Goal: Navigation & Orientation: Find specific page/section

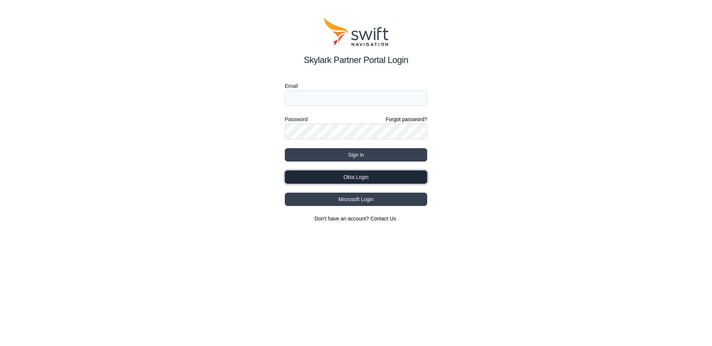
click at [347, 176] on button "Okta Login" at bounding box center [356, 177] width 142 height 13
click at [324, 99] on input "Email" at bounding box center [356, 98] width 142 height 16
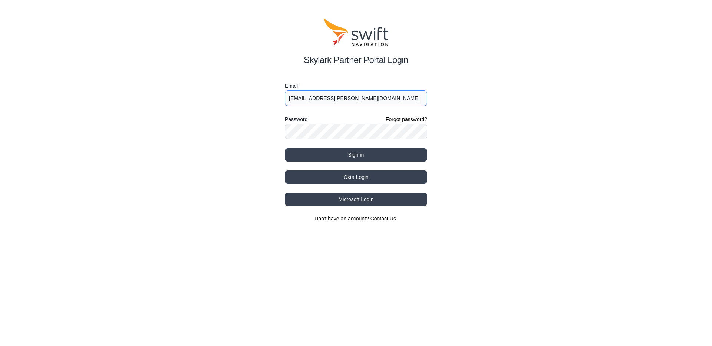
type input "ulf.glueckert@swift-nav.com"
click at [285, 148] on button "Sign in" at bounding box center [356, 154] width 142 height 13
select select
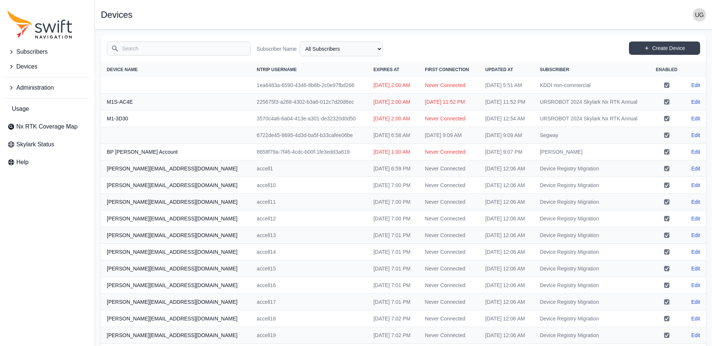
click at [13, 87] on icon "Sidenav" at bounding box center [10, 87] width 7 height 7
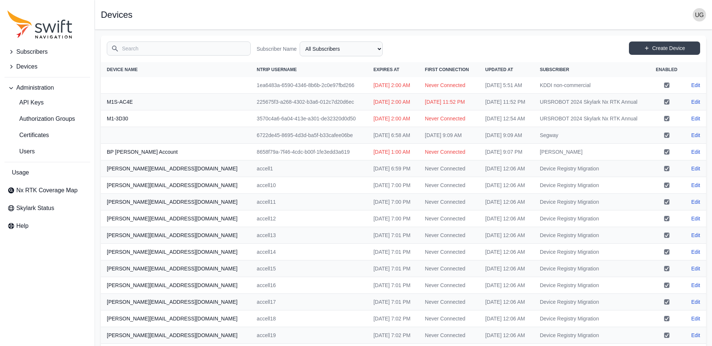
click at [13, 87] on icon "Sidenav" at bounding box center [11, 88] width 4 height 2
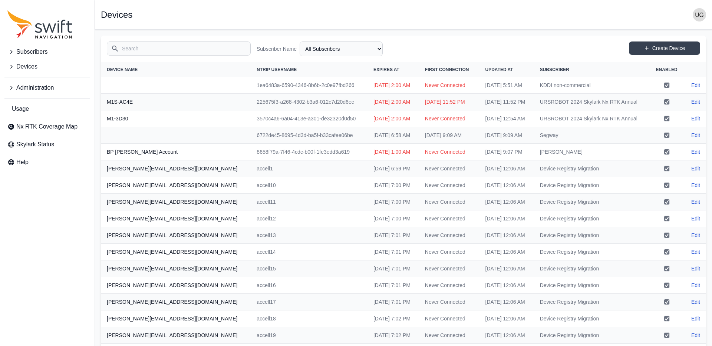
click at [11, 66] on icon "Sidenav" at bounding box center [11, 67] width 2 height 4
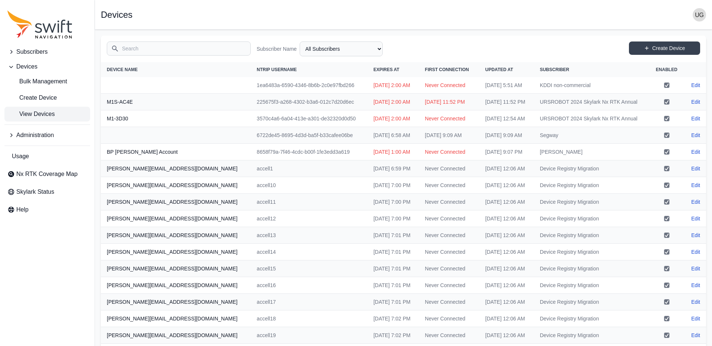
click at [12, 47] on button "Subscribers" at bounding box center [47, 51] width 86 height 15
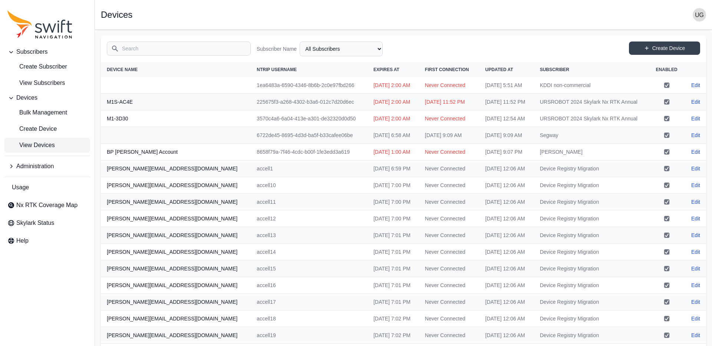
click at [12, 167] on icon "Sidenav" at bounding box center [10, 166] width 7 height 7
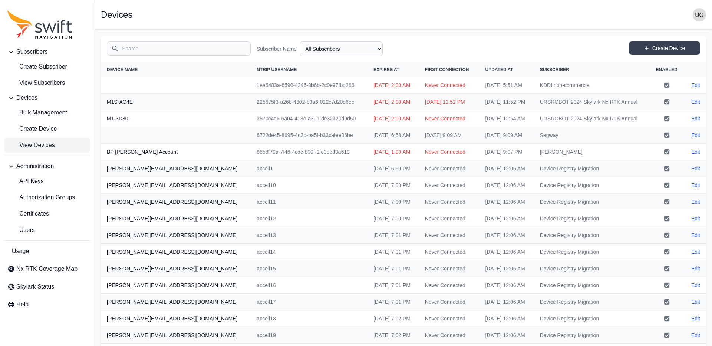
click at [179, 52] on input "Search" at bounding box center [179, 49] width 144 height 14
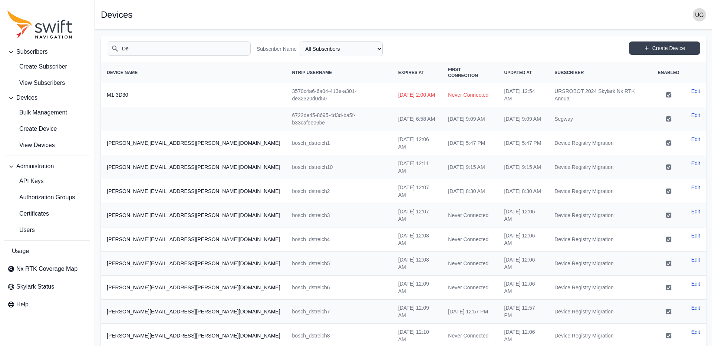
type input "D"
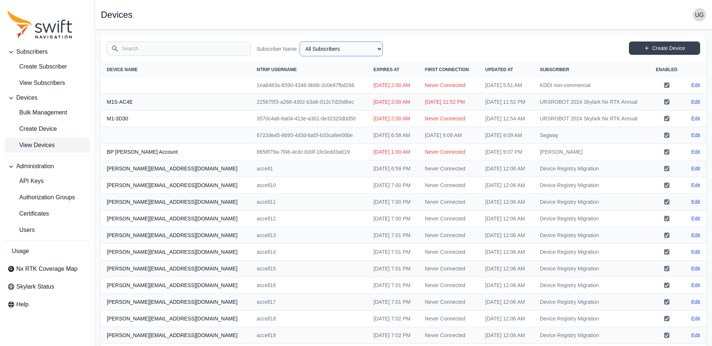
click at [348, 47] on select "All Subscribers <Partner Name> - Customer 1 <Partner Name> - Customer 2 <Partne…" at bounding box center [340, 49] width 83 height 15
click at [299, 42] on select "All Subscribers <Partner Name> - Customer 1 <Partner Name> - Customer 2 <Partne…" at bounding box center [340, 49] width 83 height 15
click at [701, 10] on img "button" at bounding box center [698, 14] width 13 height 13
click at [656, 60] on link "My Profile" at bounding box center [670, 59] width 83 height 13
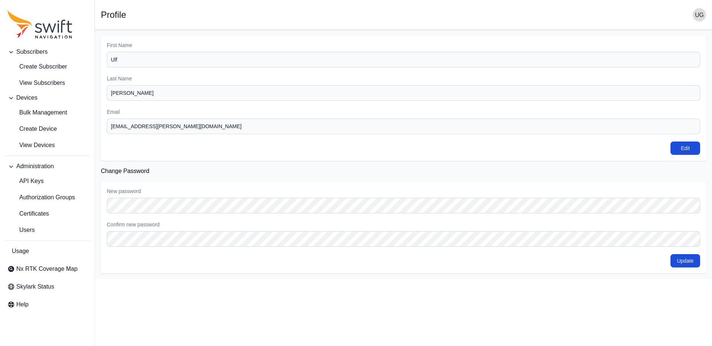
click at [700, 13] on img "button" at bounding box center [698, 14] width 13 height 13
click at [661, 74] on link "Administration" at bounding box center [670, 72] width 83 height 13
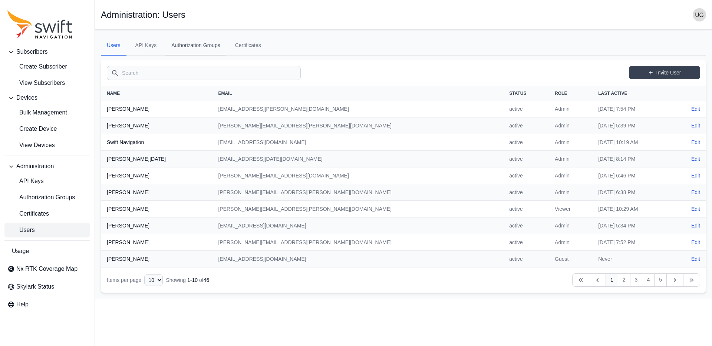
click at [196, 46] on link "Authorization Groups" at bounding box center [195, 46] width 61 height 20
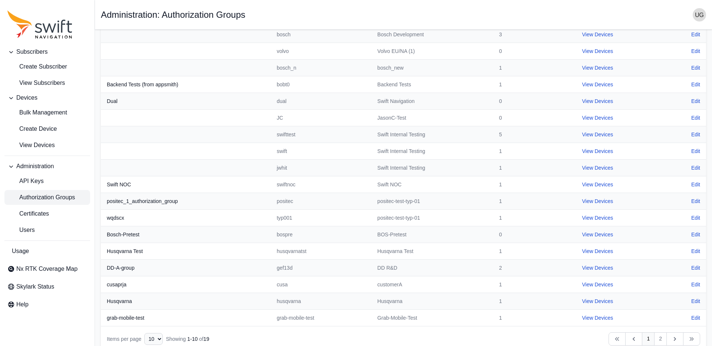
scroll to position [103, 0]
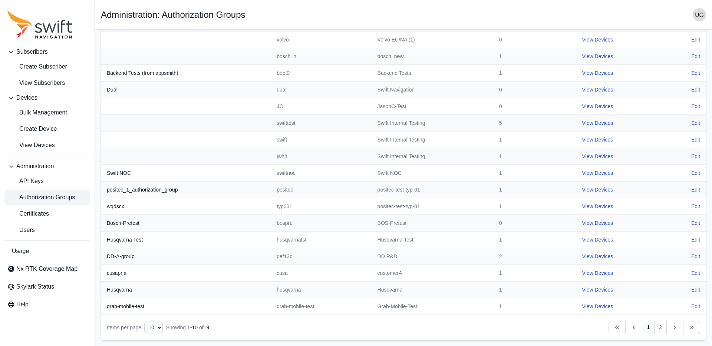
click at [705, 14] on img "button" at bounding box center [698, 14] width 13 height 13
click at [657, 90] on link "Sign out" at bounding box center [670, 89] width 83 height 13
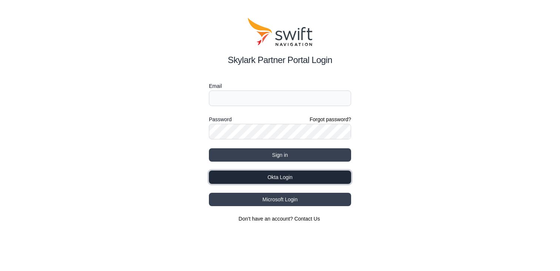
click at [289, 177] on button "Okta Login" at bounding box center [280, 177] width 142 height 13
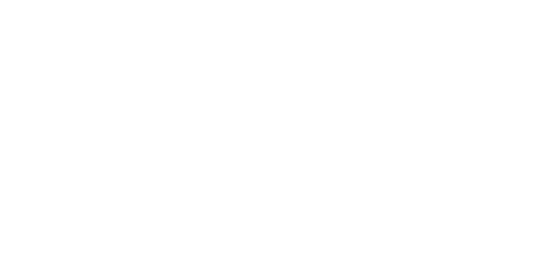
select select
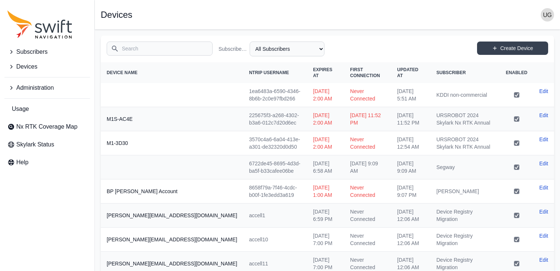
click at [15, 52] on button "Subscribers" at bounding box center [47, 51] width 86 height 15
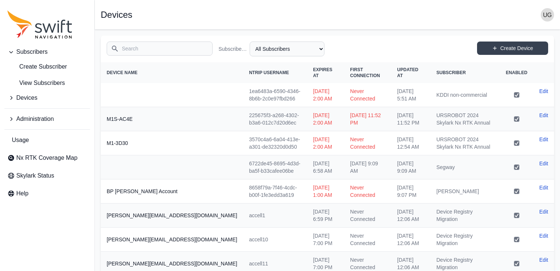
click at [13, 97] on icon "Sidenav" at bounding box center [10, 97] width 7 height 7
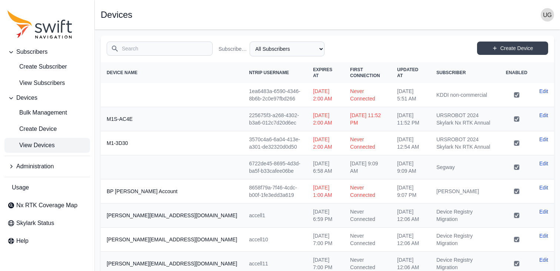
click at [11, 166] on icon "Sidenav" at bounding box center [11, 167] width 2 height 4
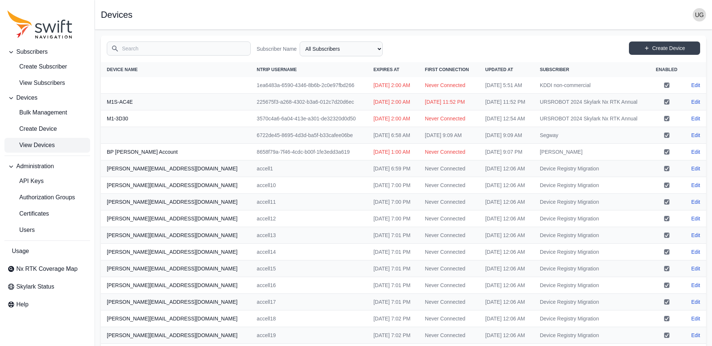
click at [560, 16] on img "button" at bounding box center [698, 14] width 13 height 13
click at [560, 89] on link "Sign out" at bounding box center [670, 89] width 83 height 13
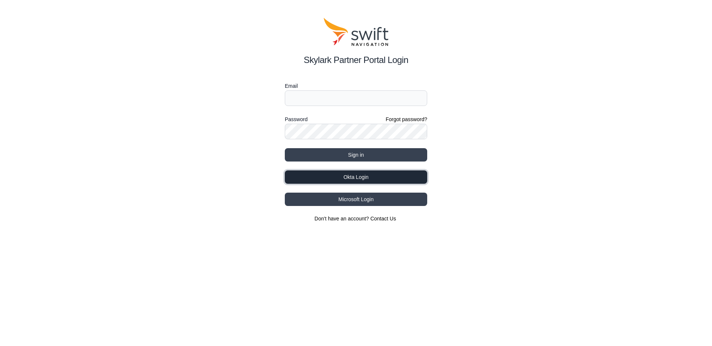
click at [371, 178] on button "Okta Login" at bounding box center [356, 177] width 142 height 13
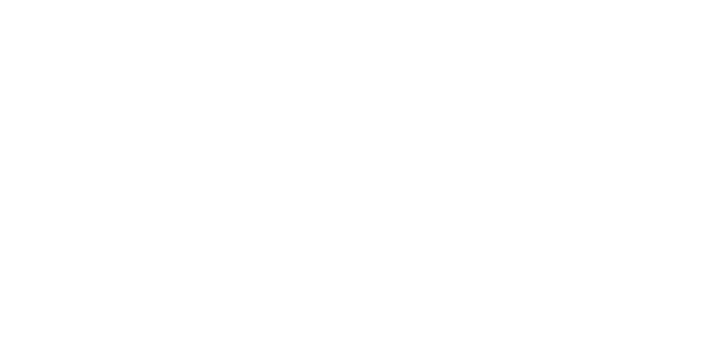
select select
